Goal: Check status: Check status

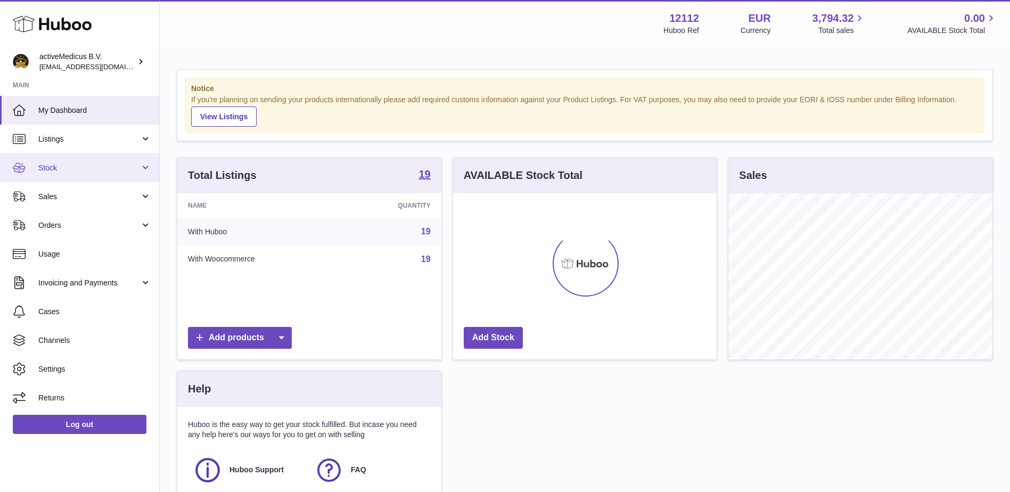
scroll to position [166, 264]
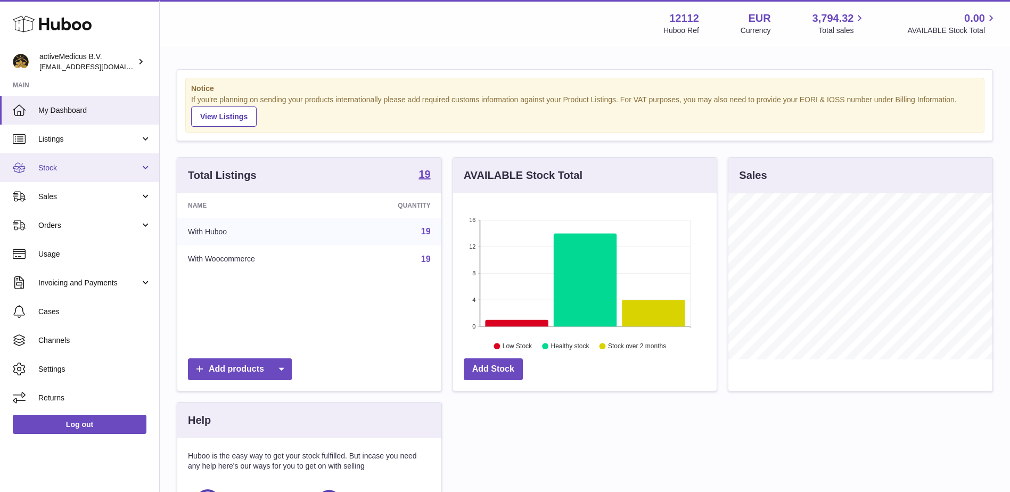
click at [99, 170] on span "Stock" at bounding box center [89, 168] width 102 height 10
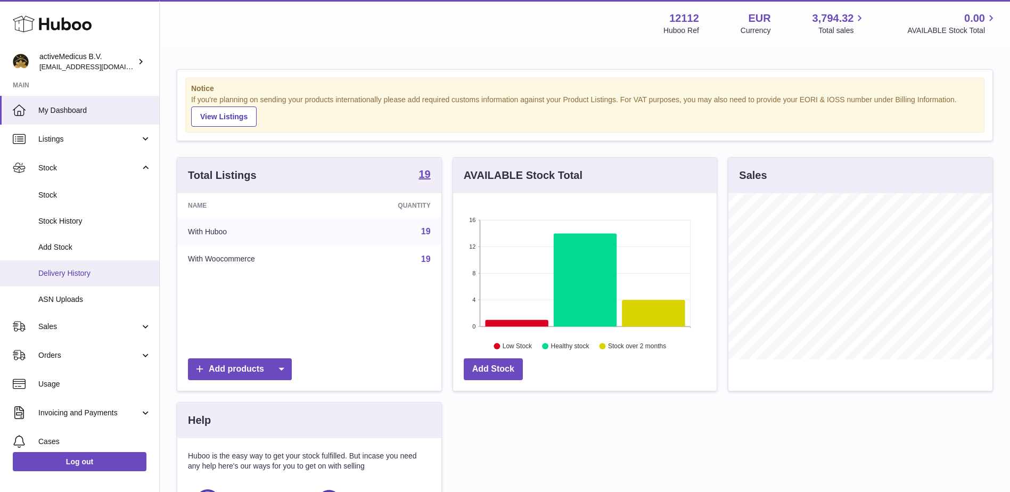
click at [91, 275] on span "Delivery History" at bounding box center [94, 273] width 113 height 10
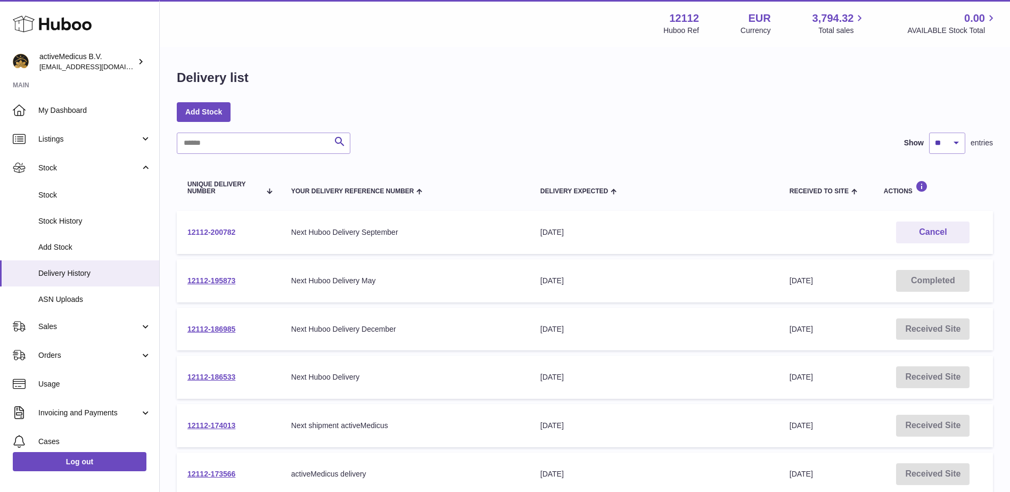
click at [222, 230] on link "12112-200782" at bounding box center [211, 232] width 48 height 9
